Goal: Information Seeking & Learning: Check status

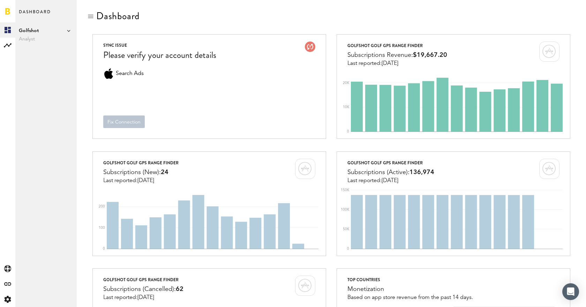
click at [50, 29] on span "Golfshot" at bounding box center [46, 31] width 54 height 8
click at [288, 19] on div at bounding box center [331, 16] width 488 height 13
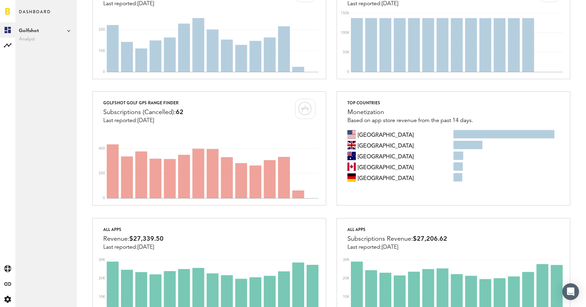
click at [31, 37] on span "Analyst" at bounding box center [46, 39] width 54 height 8
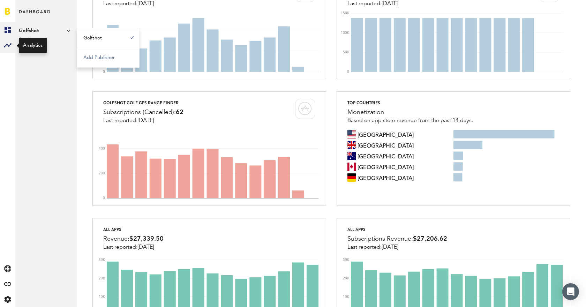
click at [5, 44] on rect at bounding box center [7, 45] width 8 height 8
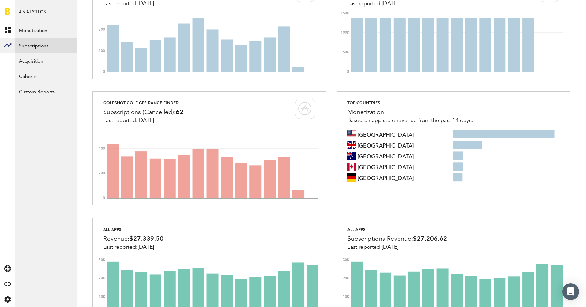
click at [39, 45] on link "Subscriptions" at bounding box center [45, 45] width 61 height 15
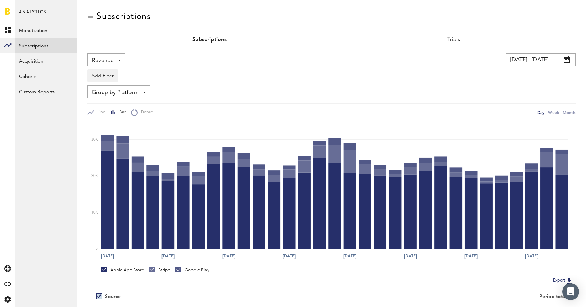
click at [113, 59] on span "Revenue" at bounding box center [103, 61] width 22 height 12
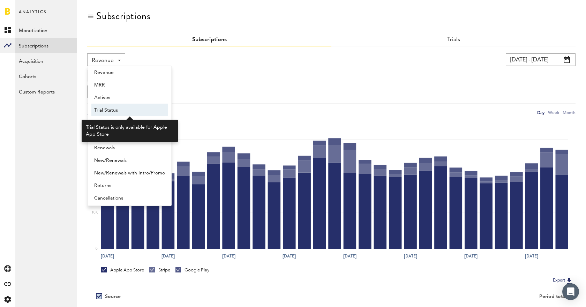
click at [125, 105] on span "Trial Status" at bounding box center [129, 110] width 71 height 12
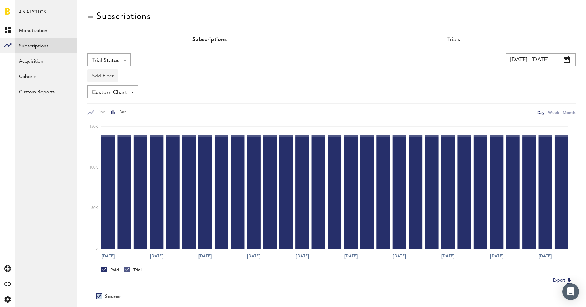
click at [111, 75] on button "Add Filter" at bounding box center [102, 75] width 31 height 13
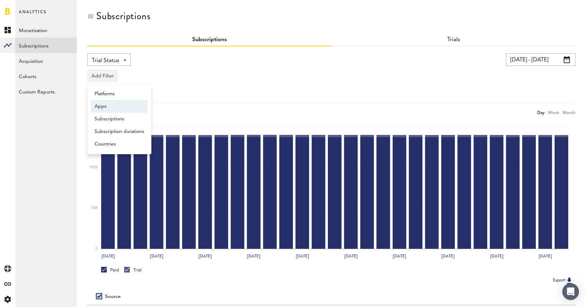
click at [113, 107] on li "Apps" at bounding box center [119, 106] width 56 height 13
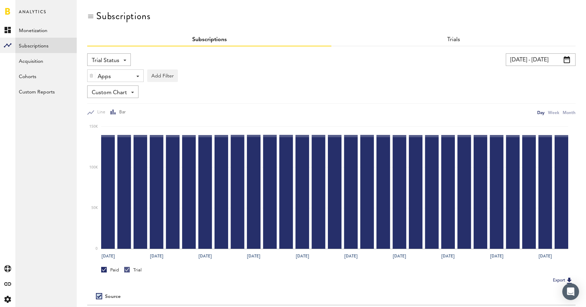
click at [130, 75] on div "Apps - All Active Inactive CoachNow: Skill Coaching App CoachNow: Sports Coachi…" at bounding box center [116, 76] width 56 height 13
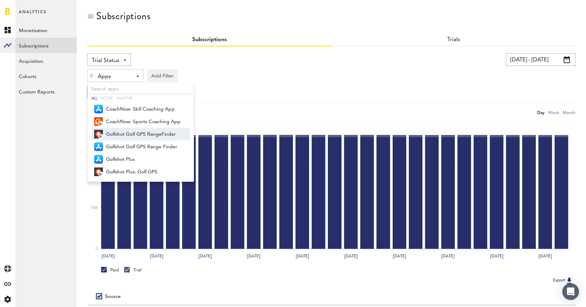
click at [137, 137] on span "Golfshot Golf GPS RangeFinder" at bounding box center [143, 134] width 75 height 12
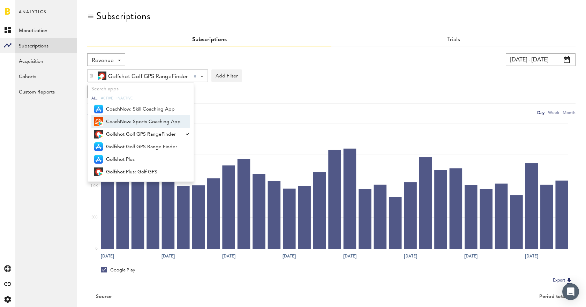
click at [311, 68] on div "Golfshot Golf GPS RangeFinder Golfshot Golf GPS RangeFinder All Active Inactive…" at bounding box center [331, 74] width 488 height 16
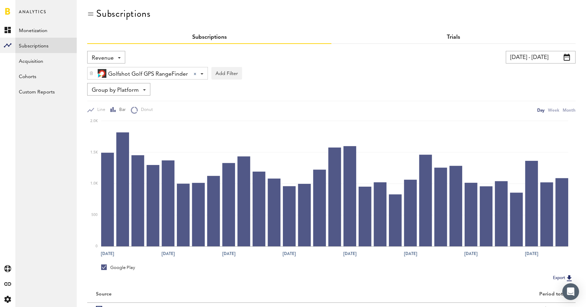
scroll to position [1, 0]
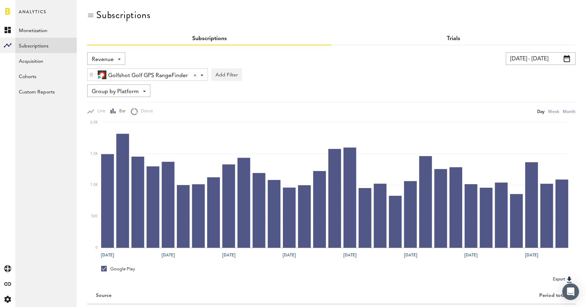
click at [457, 37] on link "Trials" at bounding box center [453, 39] width 13 height 6
